Goal: Participate in discussion

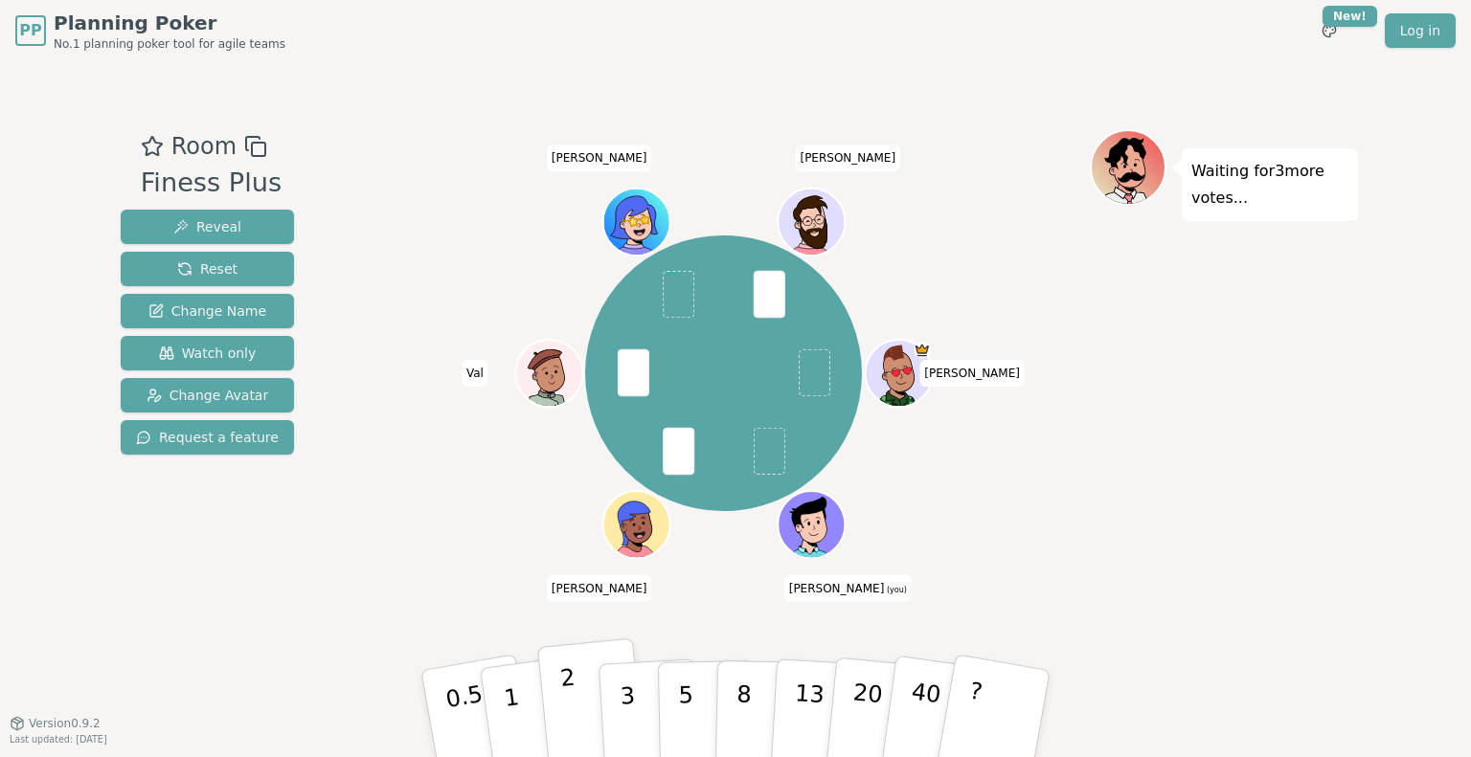
click at [568, 688] on p "2" at bounding box center [571, 717] width 25 height 104
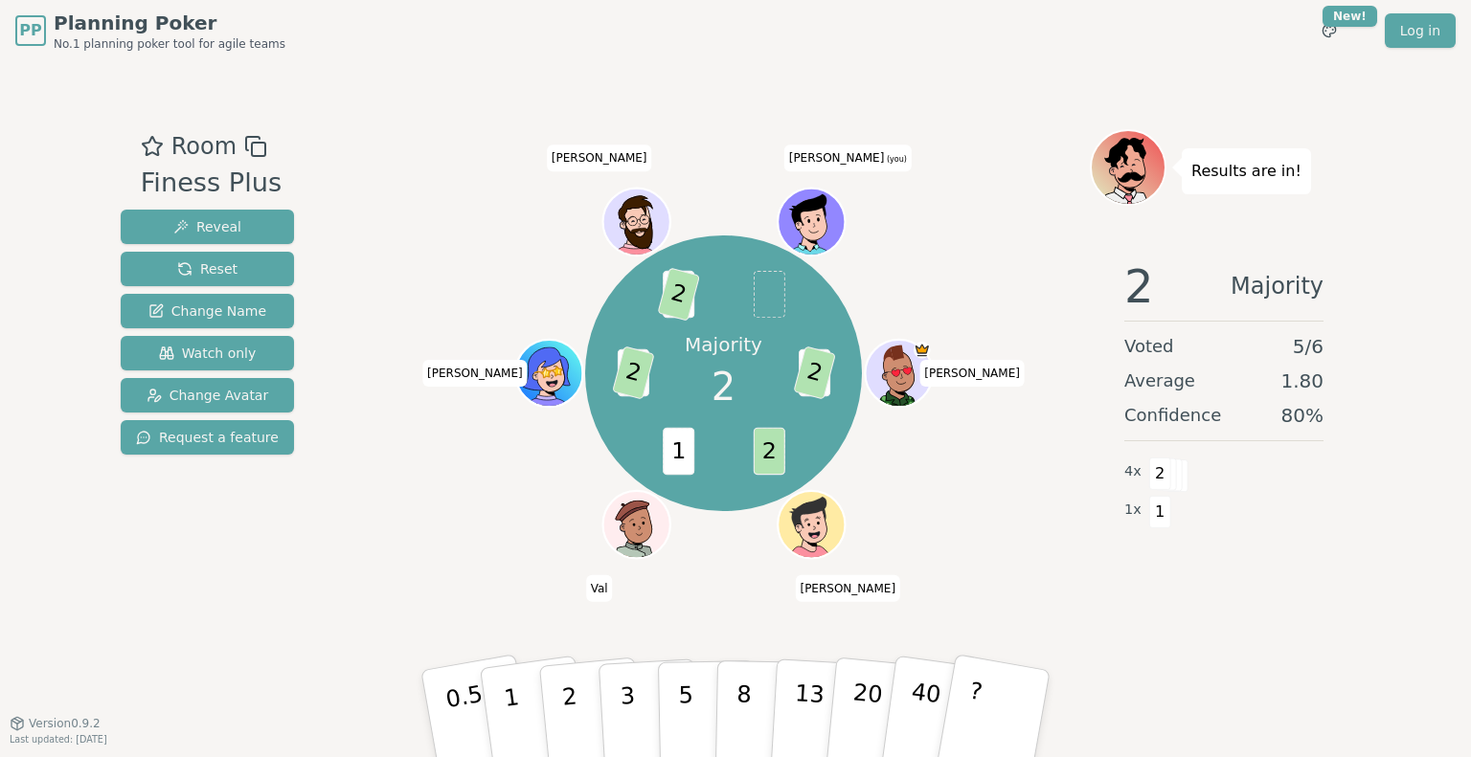
click at [480, 508] on div "Majority 2 3 2 2 1 5 2 1 2 christelle Clement Val Estelle Germain Alex (you)" at bounding box center [723, 373] width 732 height 419
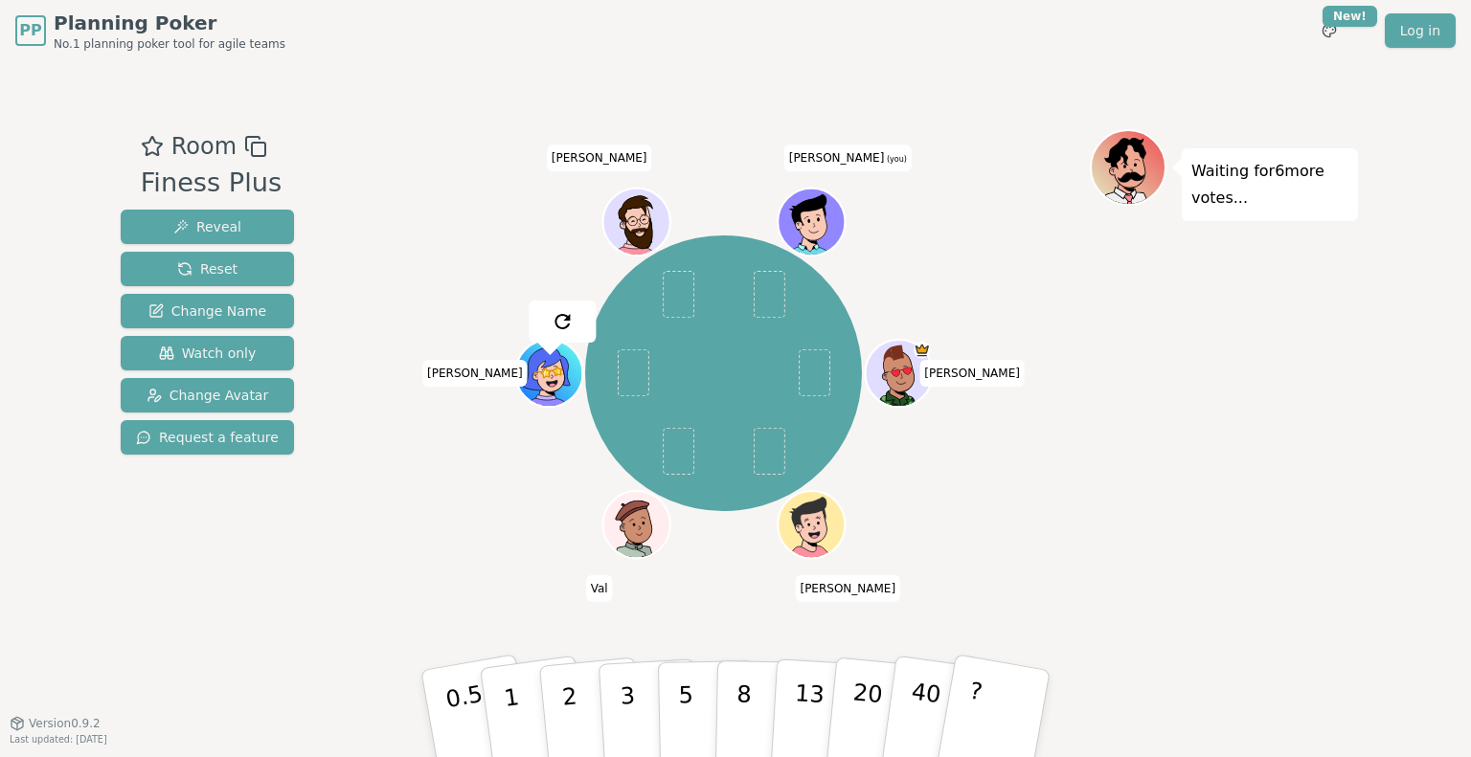
click at [379, 269] on div "christelle Clement Val Estelle Germain Alex (you)" at bounding box center [723, 373] width 732 height 419
click at [694, 698] on button "5" at bounding box center [707, 715] width 99 height 146
click at [1095, 550] on div "Waiting for 5 more votes..." at bounding box center [1224, 392] width 268 height 527
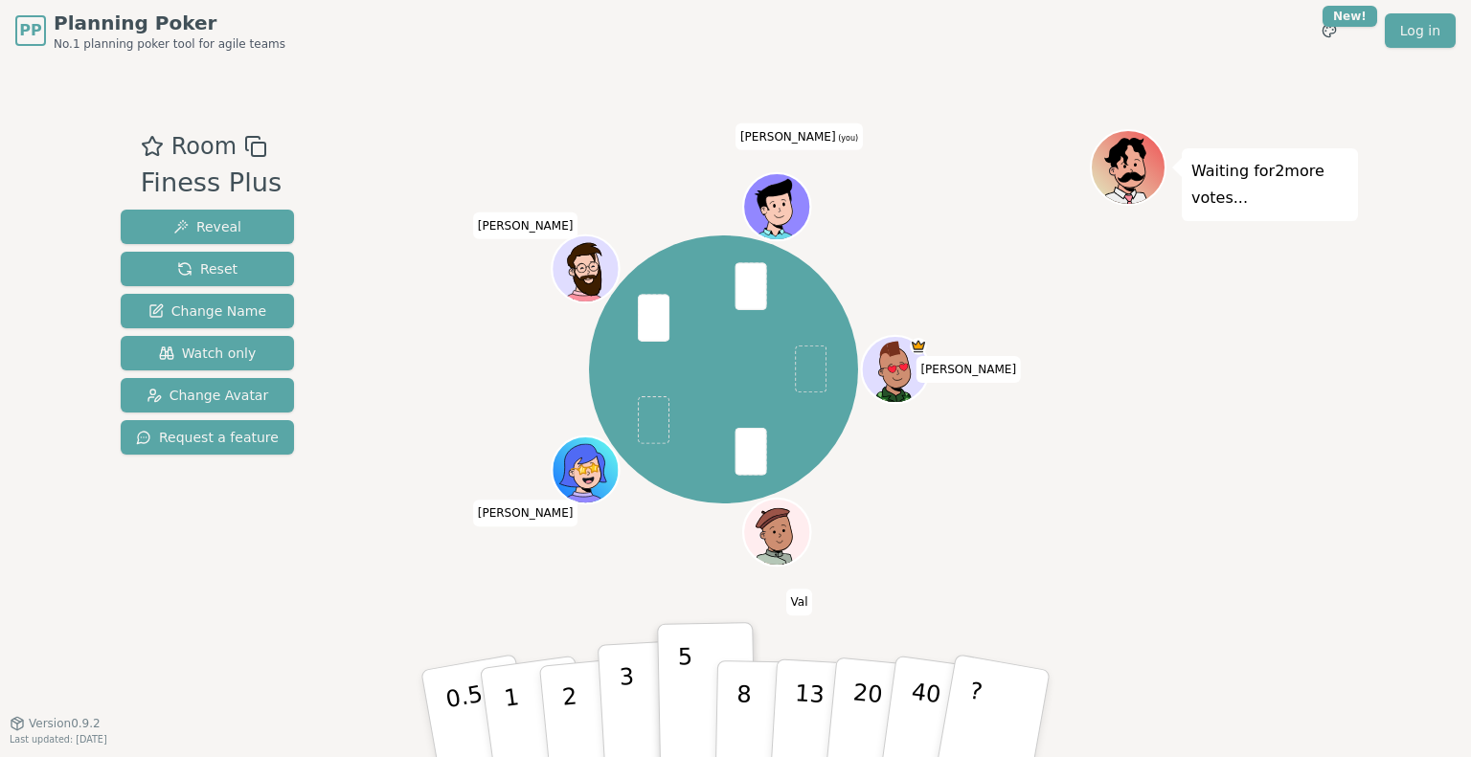
click at [625, 700] on p "3" at bounding box center [629, 716] width 21 height 104
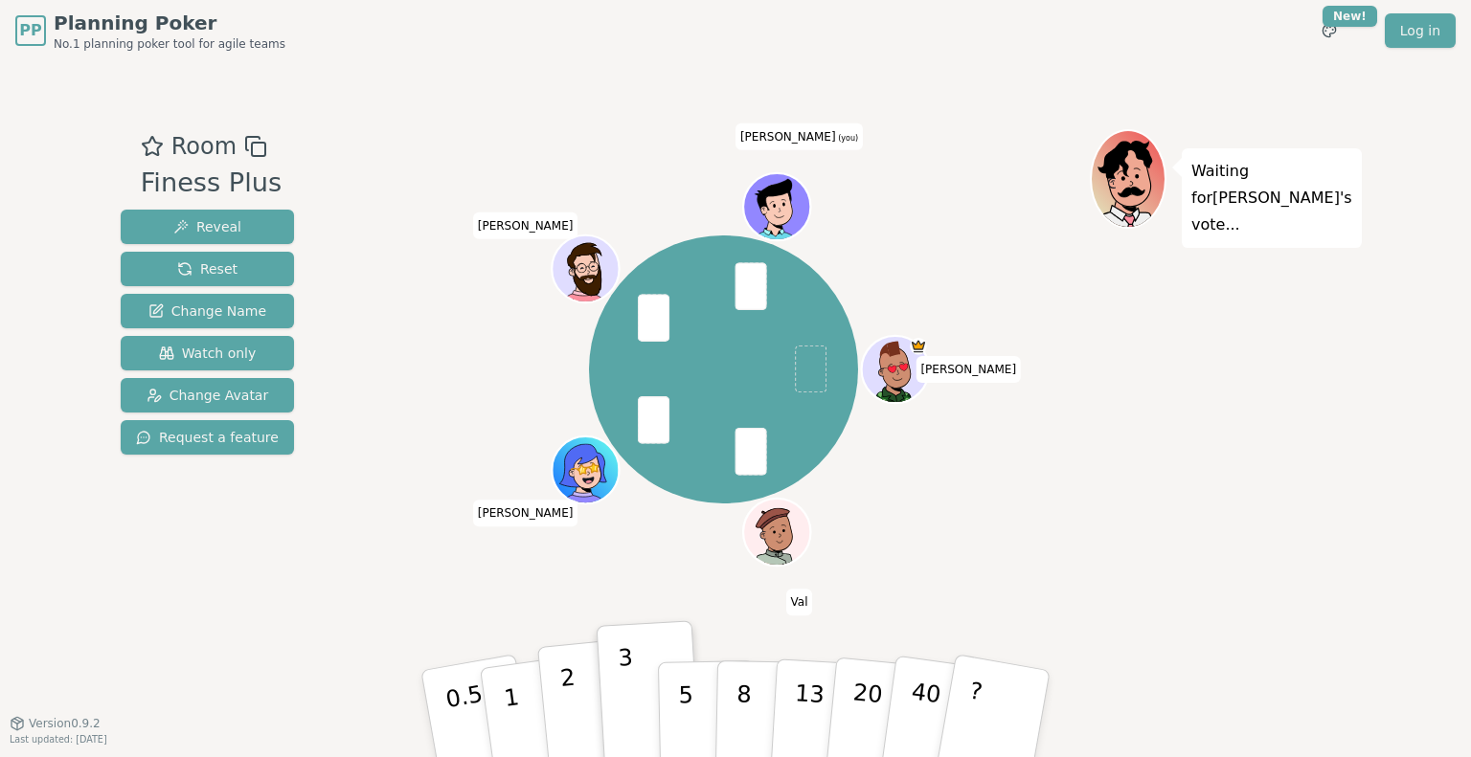
click at [567, 681] on p "2" at bounding box center [571, 717] width 25 height 104
click at [1007, 567] on div "christelle Val Estelle Germain Alex (you)" at bounding box center [723, 370] width 732 height 413
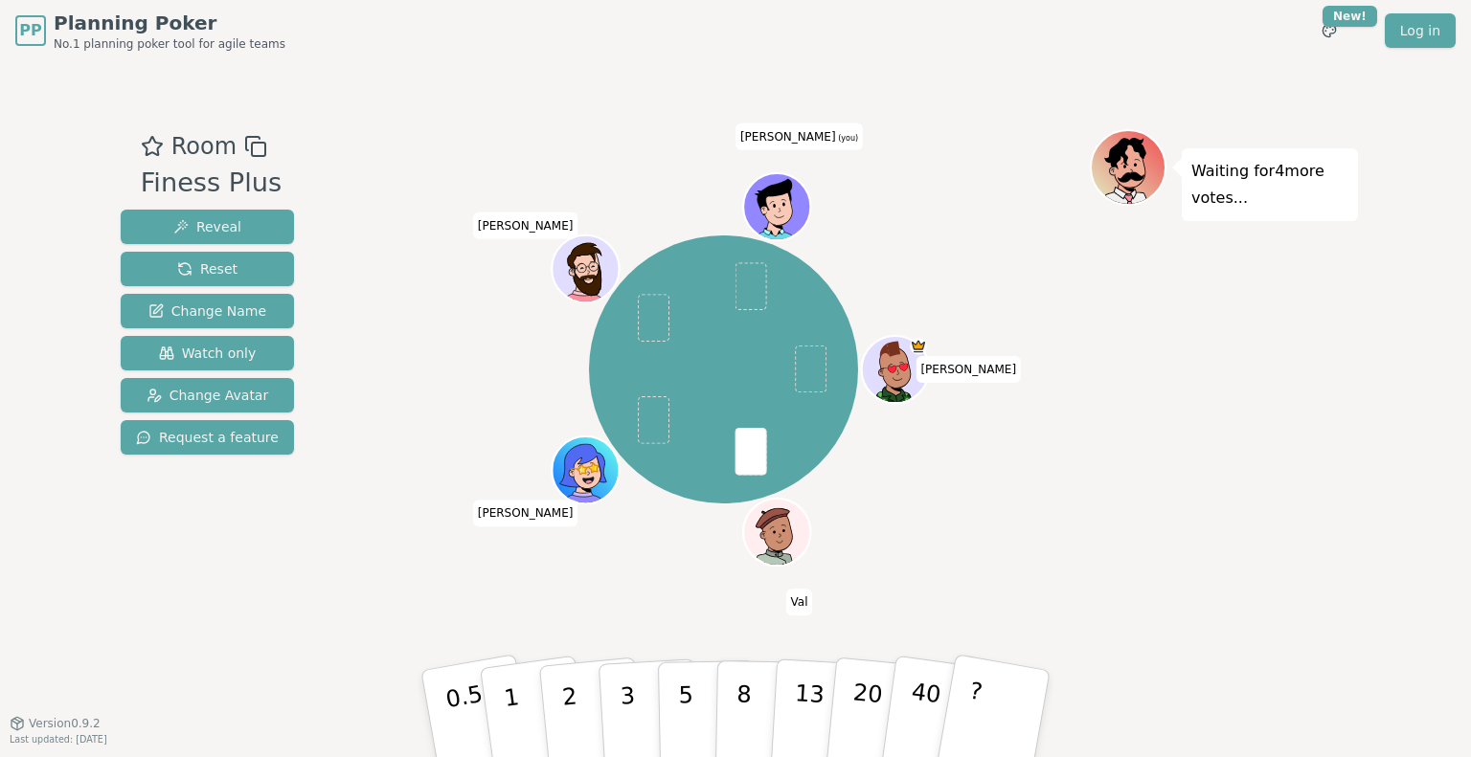
click at [942, 545] on div "christelle Val Estelle Germain Alex (you)" at bounding box center [723, 370] width 732 height 413
click at [895, 606] on div "christelle Val Estelle Germain Alex (you)" at bounding box center [723, 392] width 732 height 527
click at [643, 693] on button "3" at bounding box center [649, 714] width 104 height 149
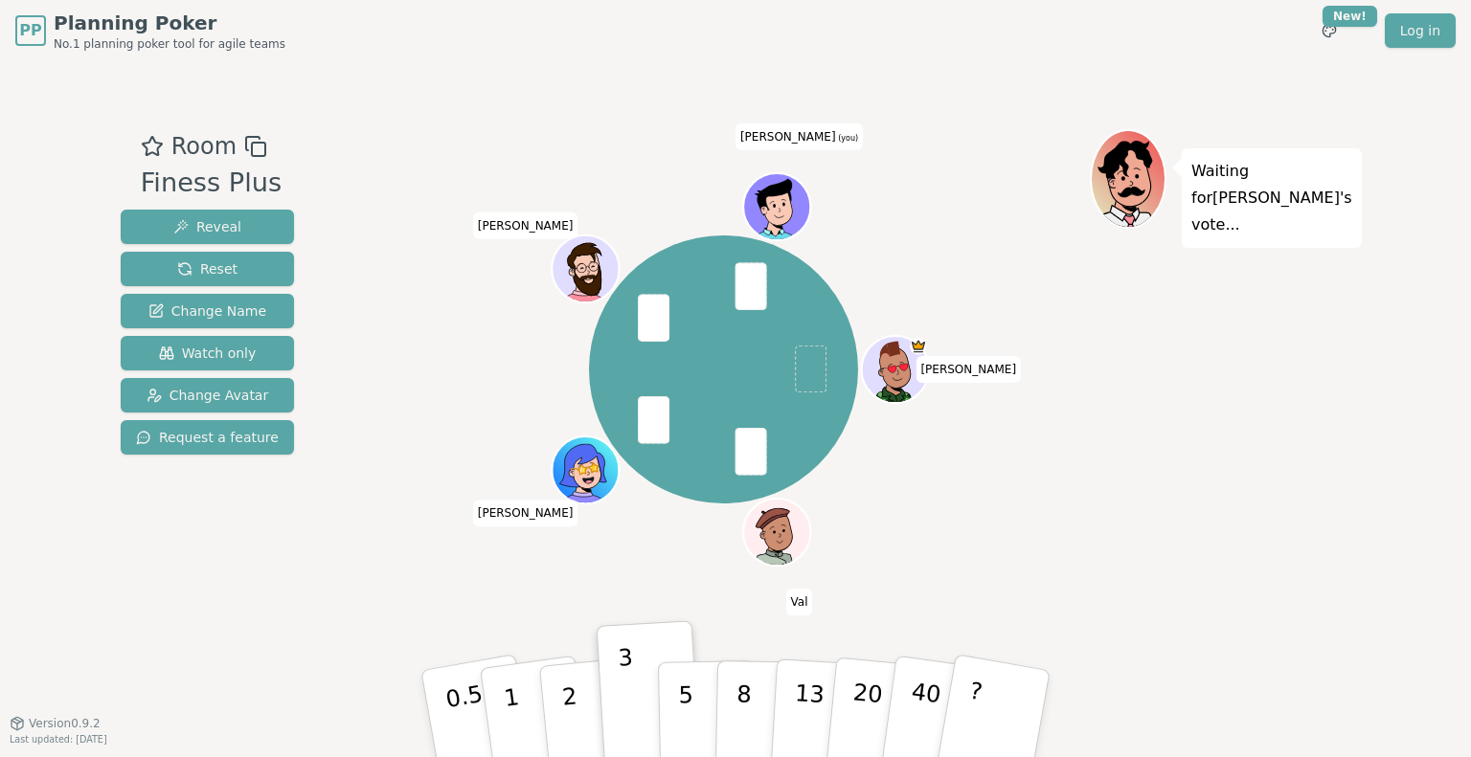
click at [972, 577] on div "christelle Val Estelle Germain Alex (you)" at bounding box center [723, 392] width 732 height 527
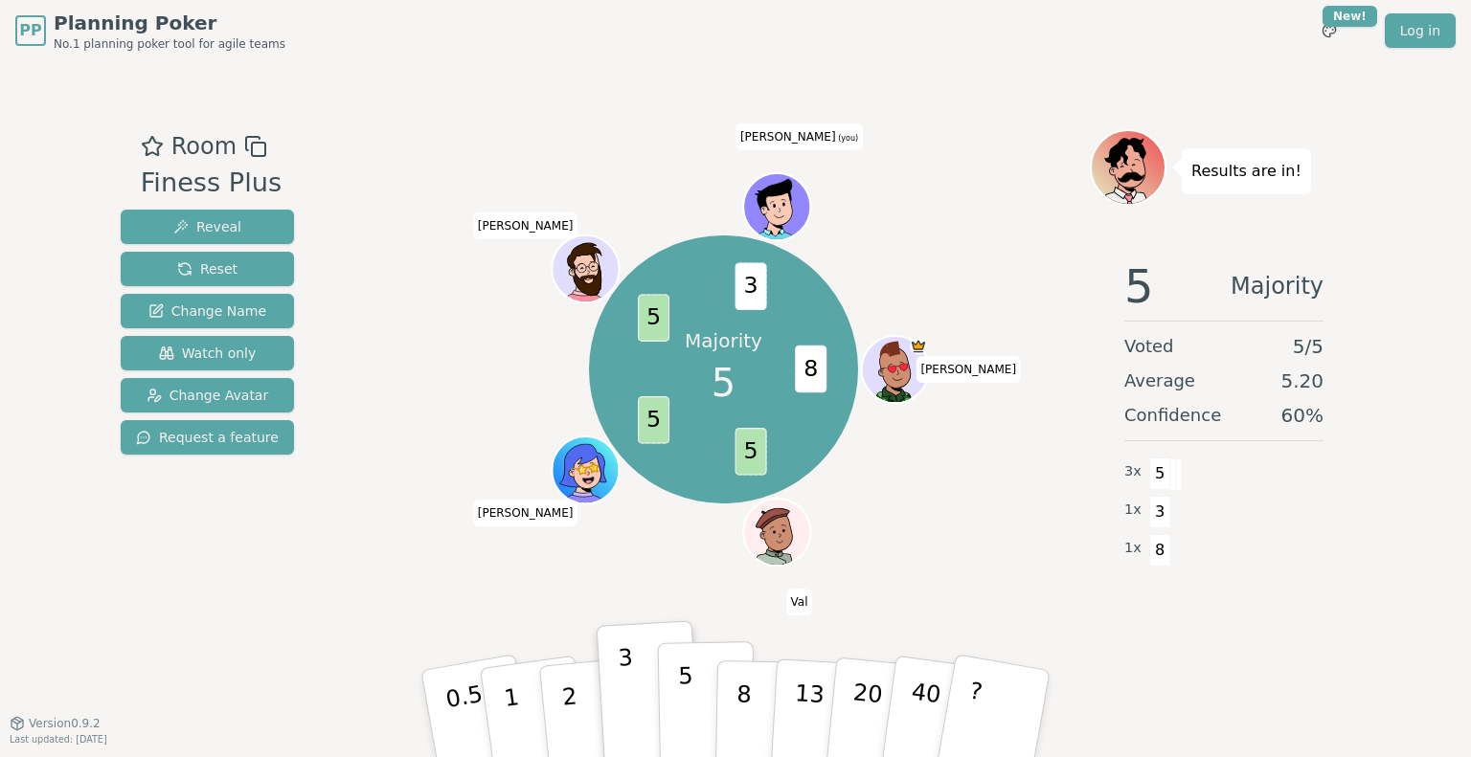
click at [684, 687] on p "5" at bounding box center [686, 714] width 16 height 103
